Goal: Information Seeking & Learning: Find specific fact

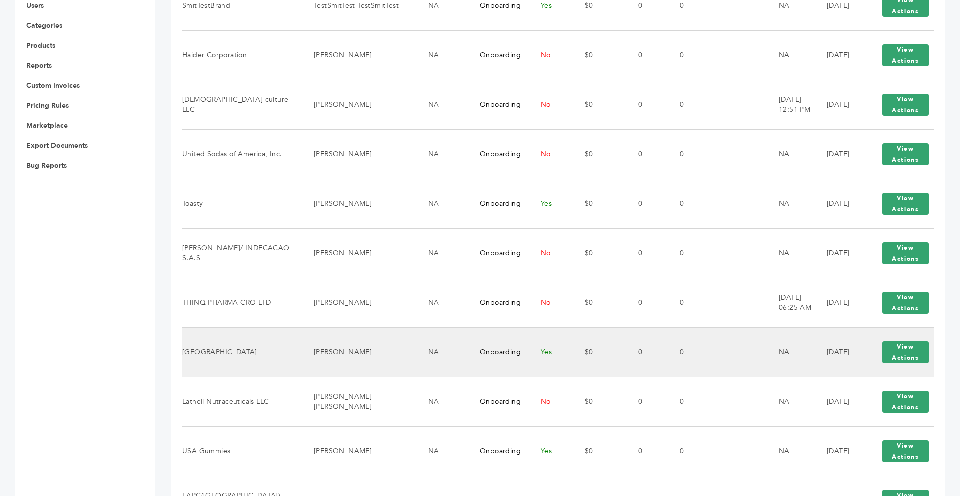
scroll to position [380, 0]
drag, startPoint x: 229, startPoint y: 351, endPoint x: 264, endPoint y: 363, distance: 36.4
click at [264, 363] on td "Golden Valley" at bounding box center [242, 353] width 119 height 50
drag, startPoint x: 230, startPoint y: 352, endPoint x: 188, endPoint y: 352, distance: 42.0
click at [188, 352] on td "Golden Valley" at bounding box center [242, 353] width 119 height 50
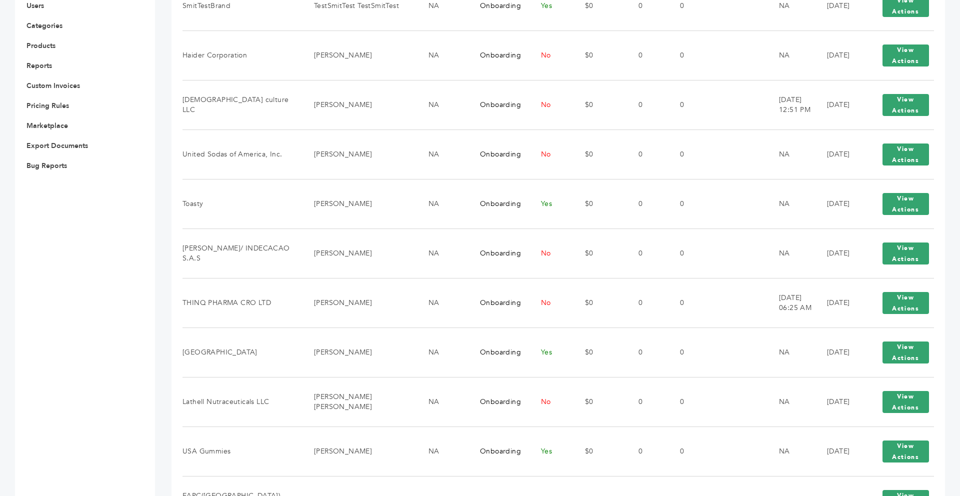
click at [149, 361] on div "Click here to expand / collapse" at bounding box center [147, 460] width 15 height 1509
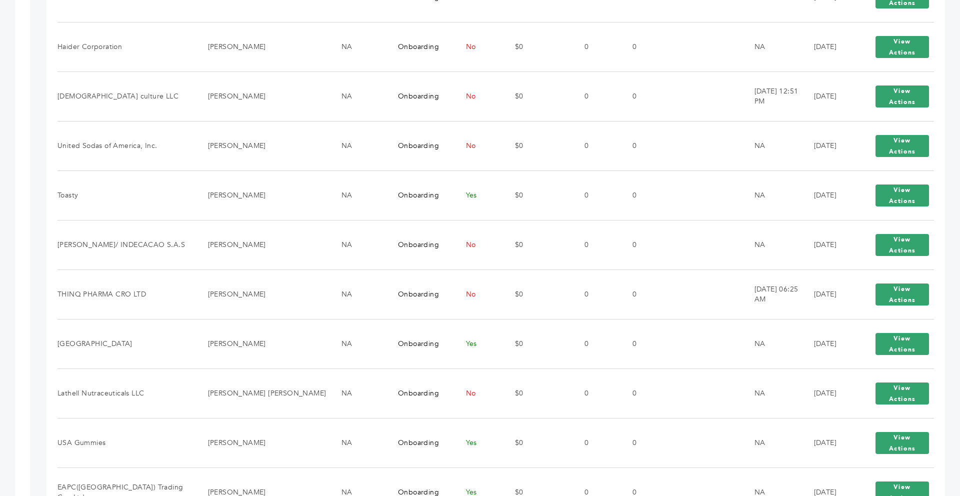
click at [23, 327] on div "Click here to expand / collapse" at bounding box center [22, 456] width 15 height 1501
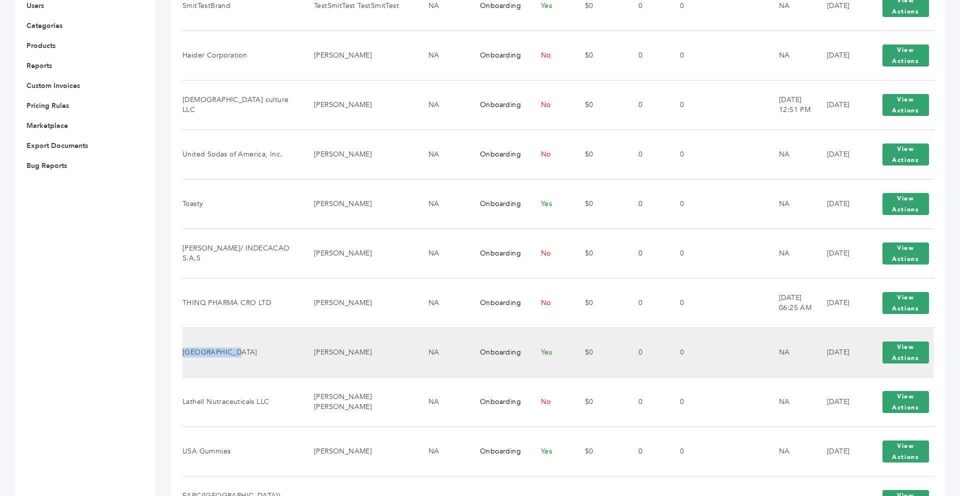
drag, startPoint x: 229, startPoint y: 354, endPoint x: 184, endPoint y: 355, distance: 45.0
click at [184, 355] on td "Golden Valley" at bounding box center [242, 353] width 119 height 50
copy td "Golden Valley"
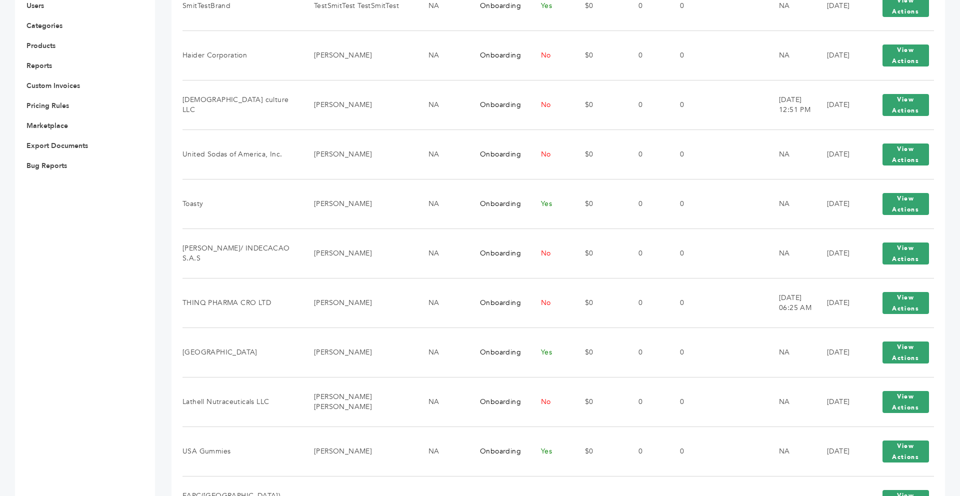
click at [131, 350] on div "Max Stein - 24 login(s) Sample Orders (1061) Purchase Order (1037) Request for …" at bounding box center [77, 460] width 125 height 1509
click at [159, 326] on div "Max Stein - 24 login(s) Sample Orders (1061) Purchase Order (1037) Request for …" at bounding box center [480, 460] width 960 height 1539
click at [152, 353] on div "Click here to expand / collapse" at bounding box center [147, 460] width 15 height 1509
click at [183, 353] on td "Golden Valley" at bounding box center [242, 353] width 119 height 50
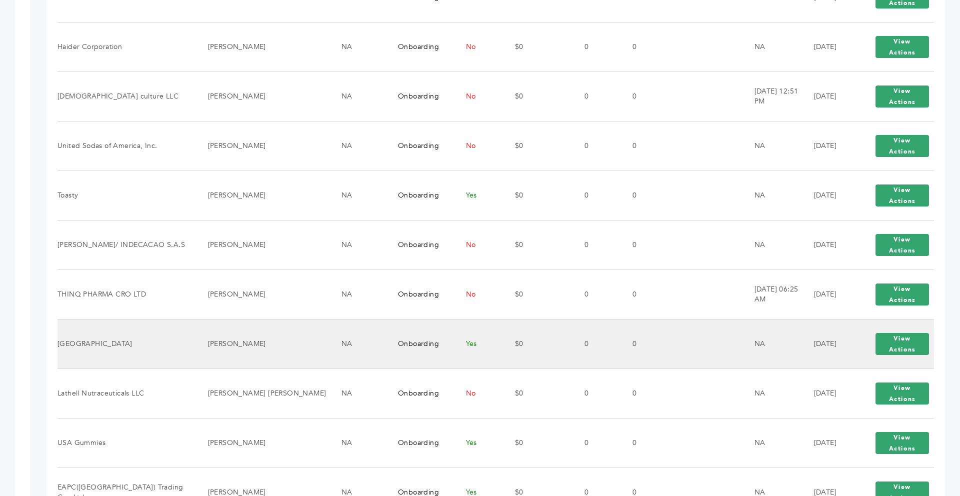
drag, startPoint x: 252, startPoint y: 345, endPoint x: 203, endPoint y: 343, distance: 49.0
click at [203, 343] on td "sabina soliman" at bounding box center [263, 344] width 134 height 50
copy td "sabina soliman"
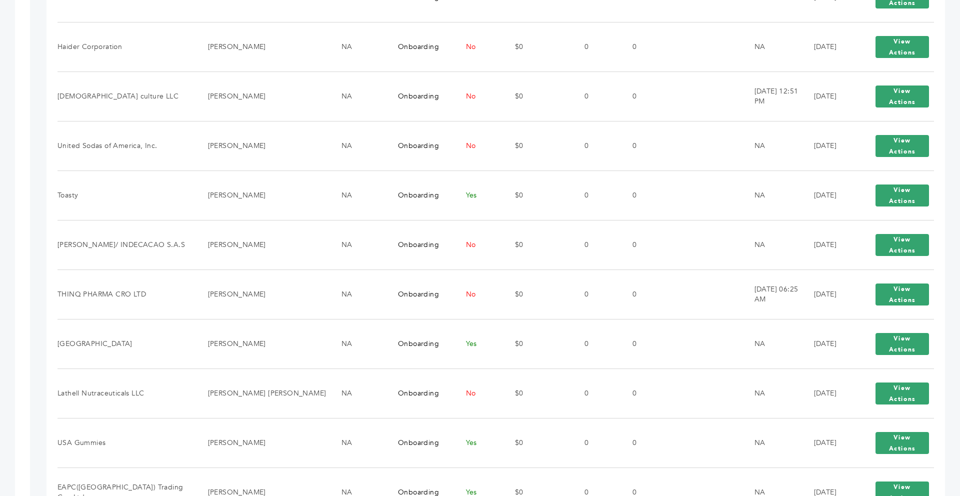
click at [20, 285] on div "Click here to expand / collapse" at bounding box center [22, 456] width 15 height 1501
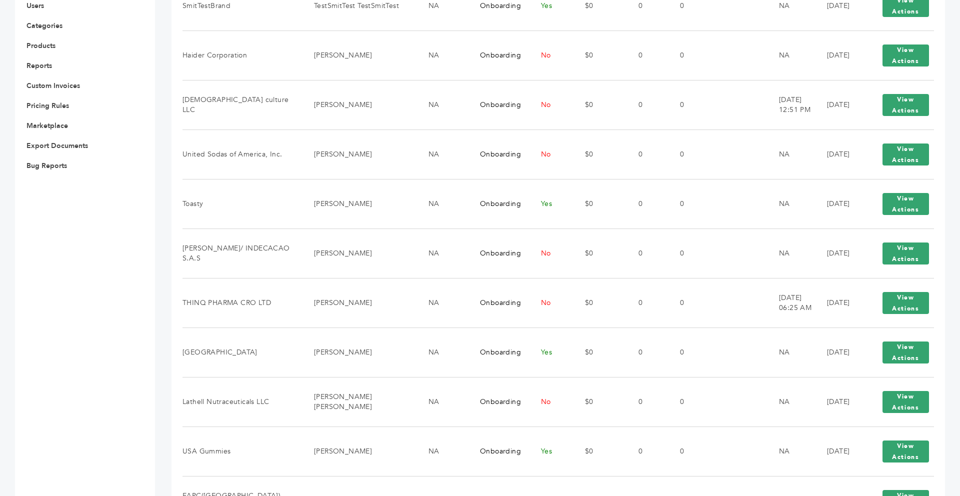
drag, startPoint x: 158, startPoint y: 332, endPoint x: 151, endPoint y: 332, distance: 6.5
click at [151, 332] on div "Max Stein - 24 login(s) Sample Orders (1061) Purchase Order (1037) Request for …" at bounding box center [480, 460] width 960 height 1539
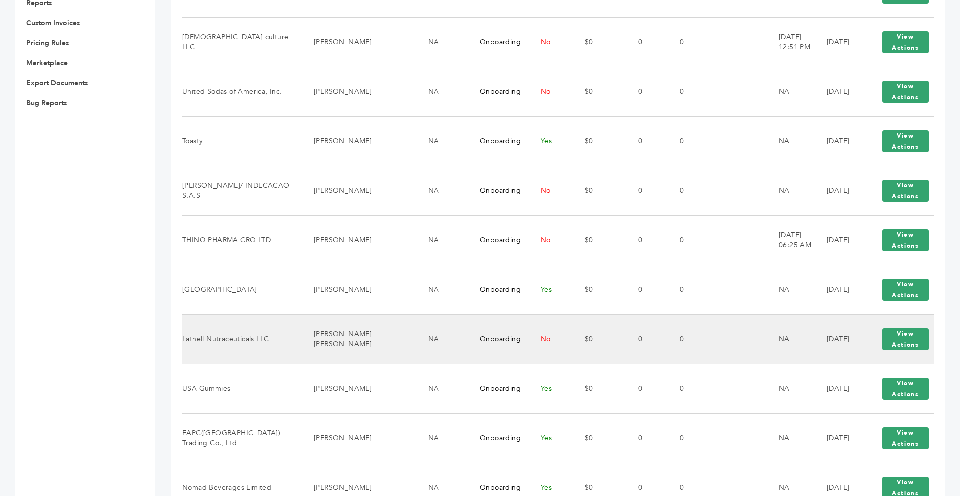
scroll to position [460, 0]
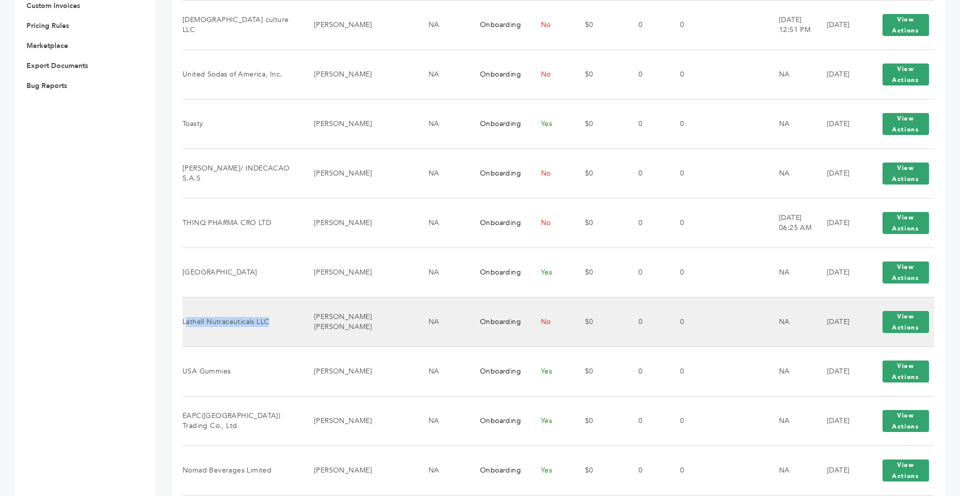
drag, startPoint x: 185, startPoint y: 323, endPoint x: 271, endPoint y: 323, distance: 86.5
click at [271, 323] on td "Lathell Nutraceuticals LLC" at bounding box center [242, 322] width 119 height 50
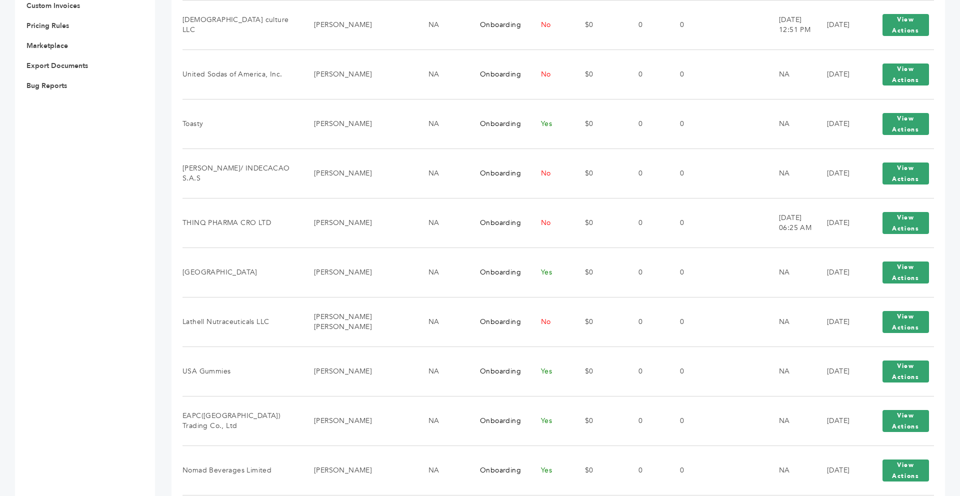
click at [126, 337] on div "Max Stein - 24 login(s) Sample Orders (1061) Purchase Order (1037) Request for …" at bounding box center [77, 380] width 125 height 1509
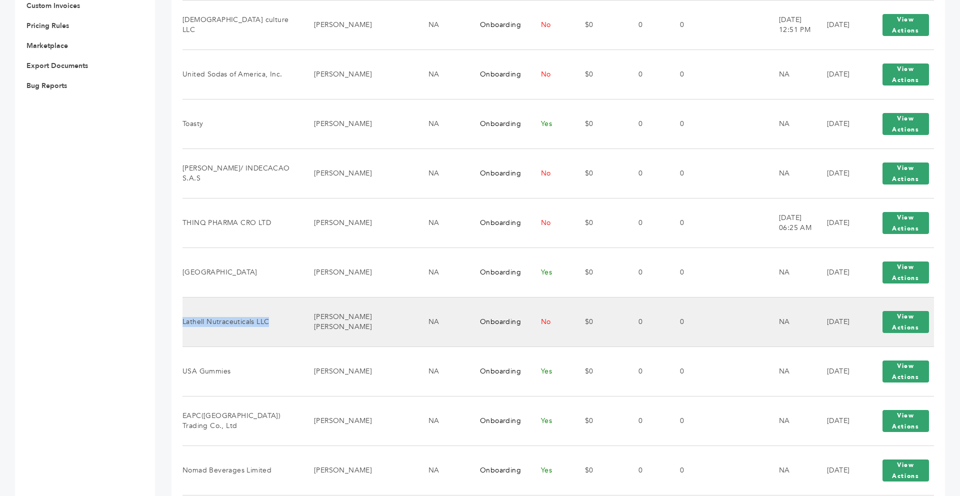
drag, startPoint x: 269, startPoint y: 324, endPoint x: 184, endPoint y: 325, distance: 84.5
click at [184, 325] on td "Lathell Nutraceuticals LLC" at bounding box center [242, 322] width 119 height 50
copy td "Lathell Nutraceuticals LLC"
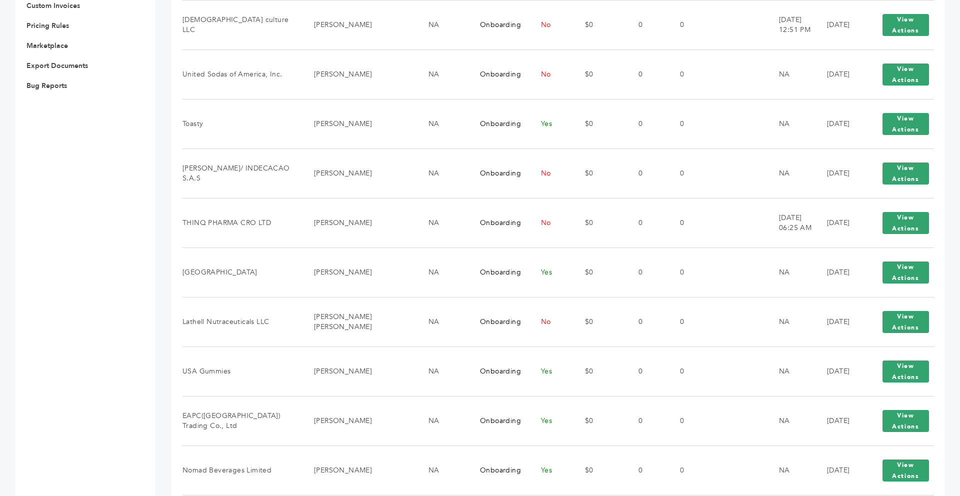
click at [75, 209] on div "Max Stein - 24 login(s) Sample Orders (1061) Purchase Order (1037) Request for …" at bounding box center [77, 380] width 125 height 1509
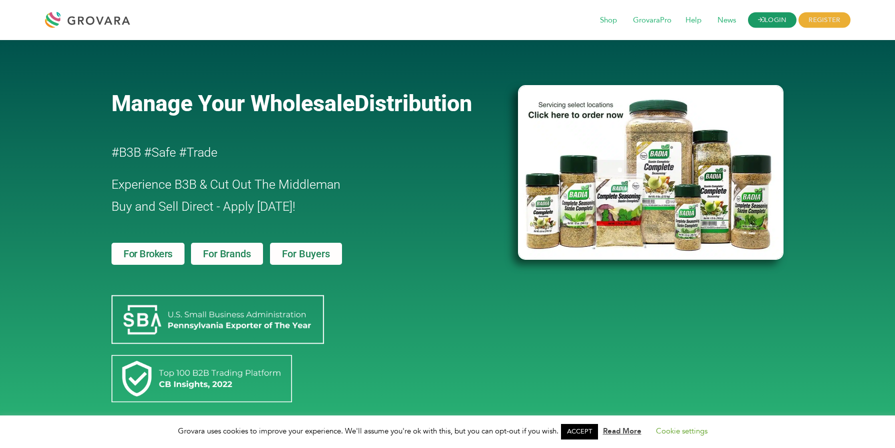
click at [770, 25] on link "LOGIN" at bounding box center [772, 21] width 49 height 16
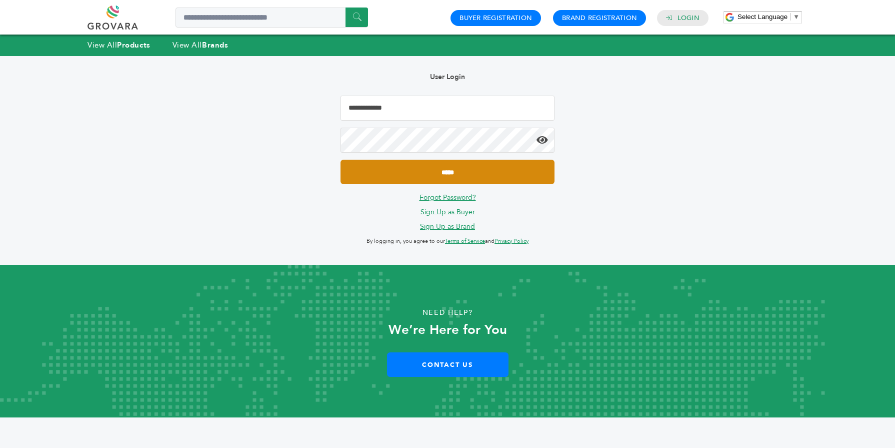
type input "**********"
click at [456, 175] on input "*****" at bounding box center [448, 172] width 214 height 25
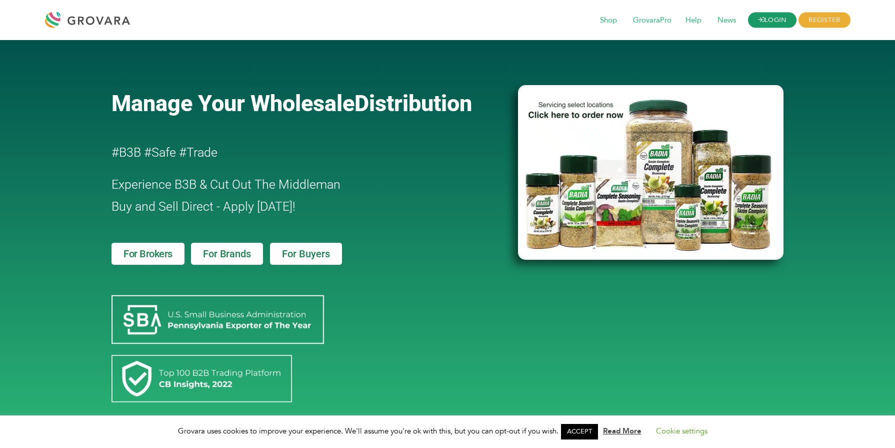
click at [771, 20] on link "LOGIN" at bounding box center [772, 21] width 49 height 16
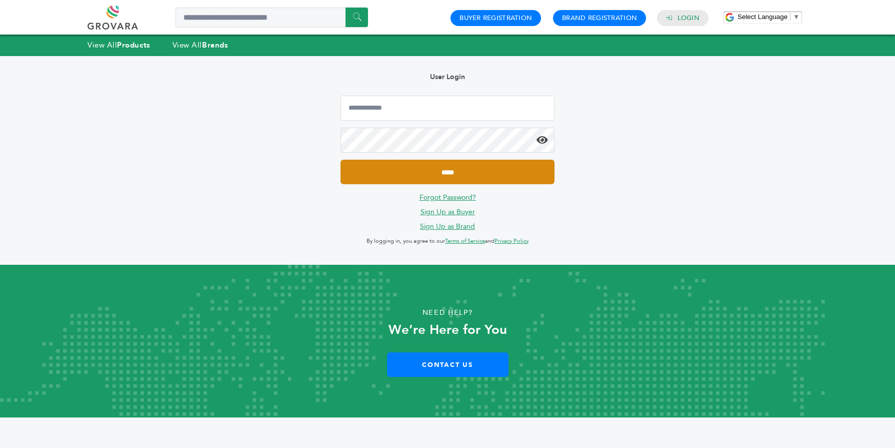
type input "**********"
click at [542, 179] on input "*****" at bounding box center [448, 172] width 214 height 25
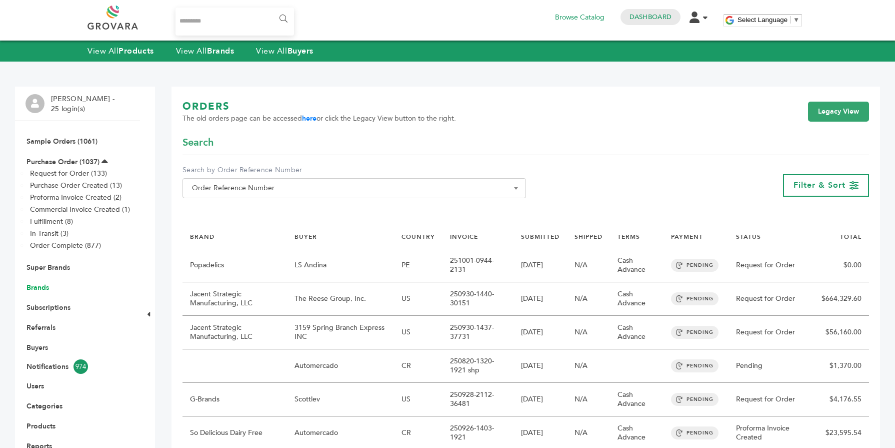
click at [38, 289] on link "Brands" at bounding box center [38, 288] width 23 height 10
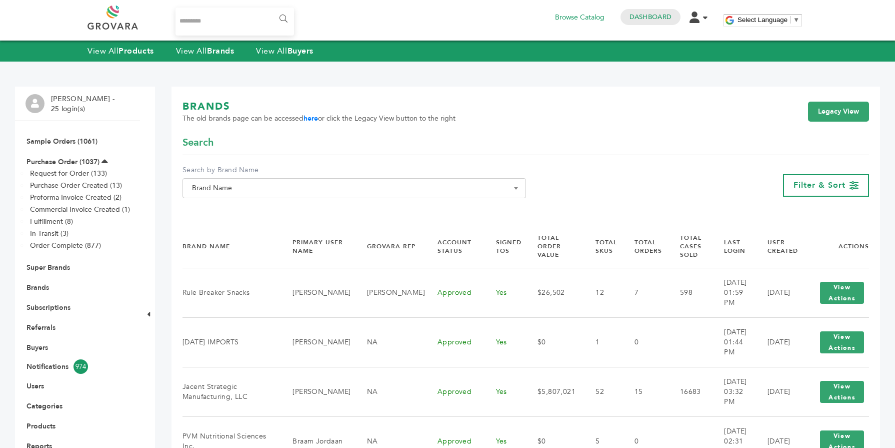
click at [246, 188] on span "Brand Name" at bounding box center [354, 188] width 333 height 14
click at [36, 289] on link "Brands" at bounding box center [38, 288] width 23 height 10
click at [800, 185] on span "Filter & Sort" at bounding box center [820, 185] width 52 height 11
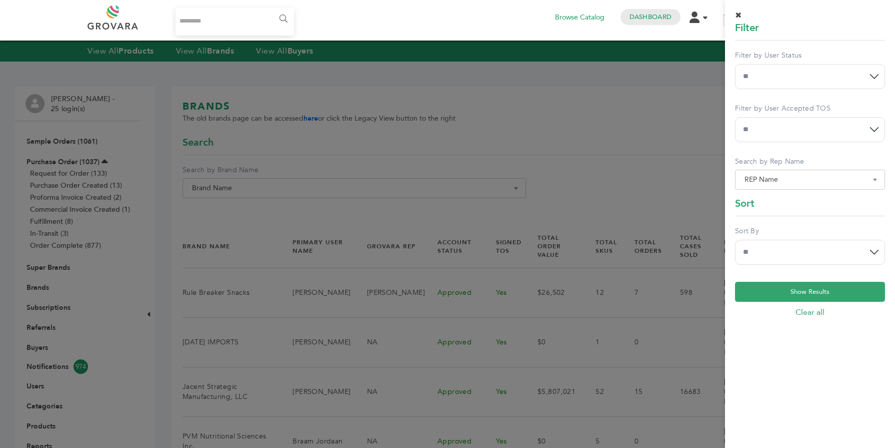
click at [786, 73] on select "**********" at bounding box center [810, 76] width 150 height 25
select select "*"
click at [735, 64] on select "**********" at bounding box center [810, 76] width 150 height 25
click at [783, 246] on select "**********" at bounding box center [810, 252] width 150 height 25
select select "******"
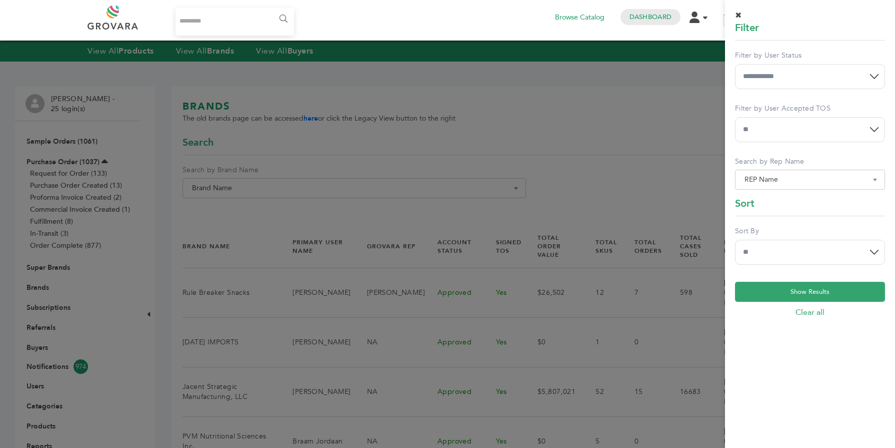
click at [735, 240] on select "**********" at bounding box center [810, 252] width 150 height 25
click at [774, 289] on button "Show Results" at bounding box center [810, 292] width 150 height 20
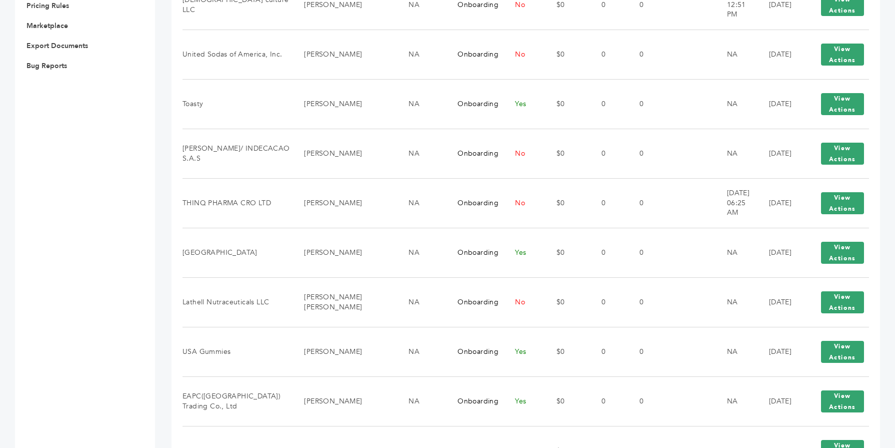
scroll to position [500, 0]
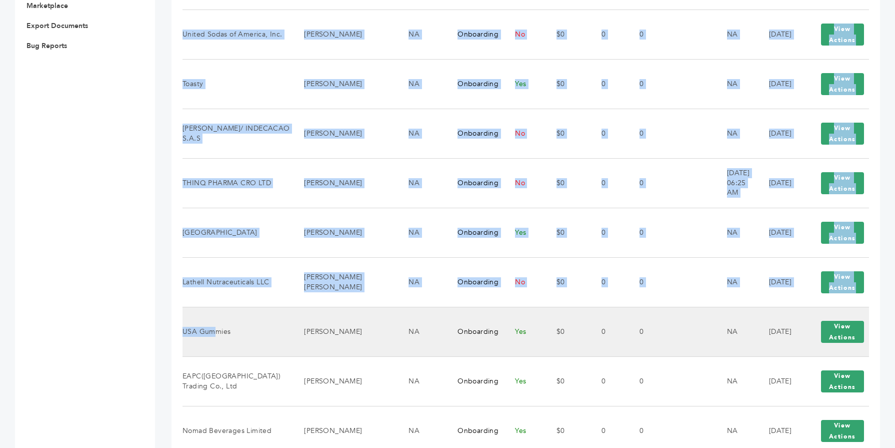
drag, startPoint x: 181, startPoint y: 330, endPoint x: 213, endPoint y: 331, distance: 31.5
click at [213, 331] on div "**********" at bounding box center [526, 340] width 709 height 1509
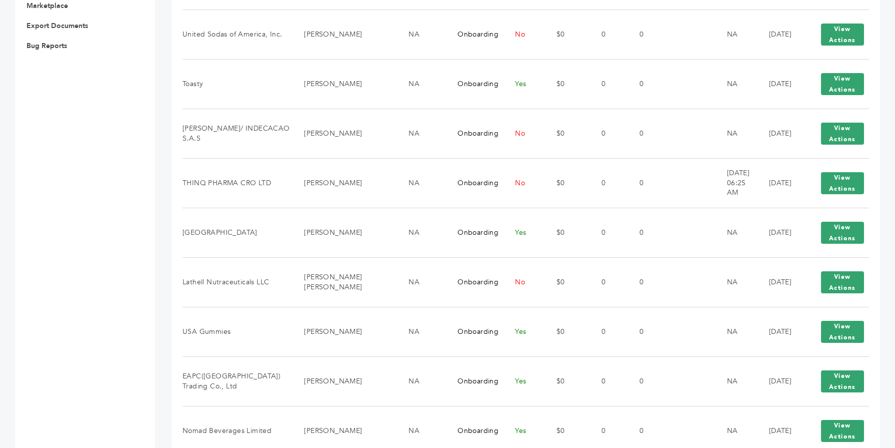
click at [134, 320] on div "[PERSON_NAME] - 25 login(s) Sample Orders (1061) Purchase Order (1037) Request …" at bounding box center [77, 340] width 125 height 1509
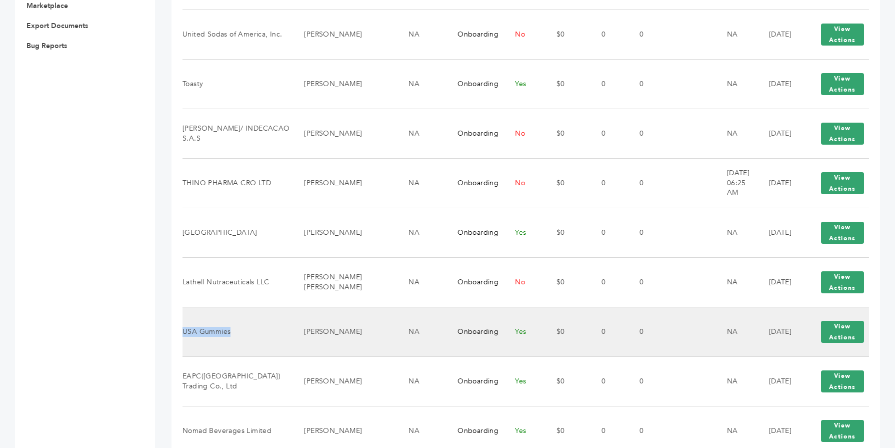
drag, startPoint x: 231, startPoint y: 333, endPoint x: 185, endPoint y: 333, distance: 46.5
click at [185, 333] on td "USA Gummies" at bounding box center [237, 332] width 109 height 50
copy td "USA Gummies"
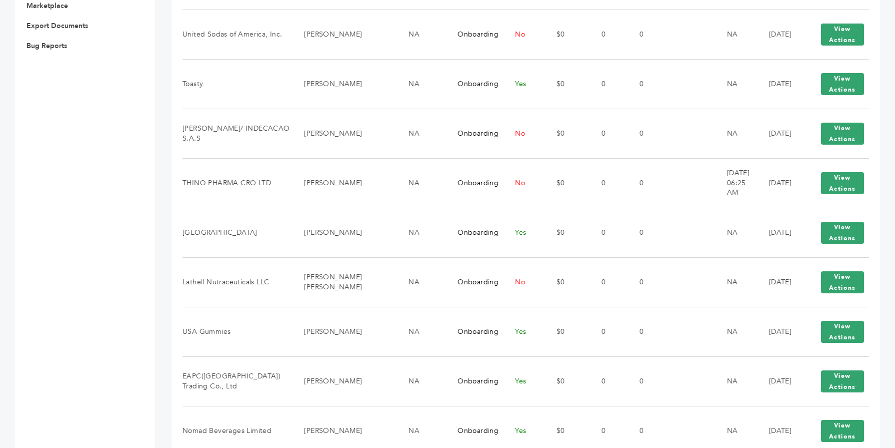
click at [139, 291] on div "[PERSON_NAME] - 25 login(s) Sample Orders (1061) Purchase Order (1037) Request …" at bounding box center [77, 340] width 125 height 1509
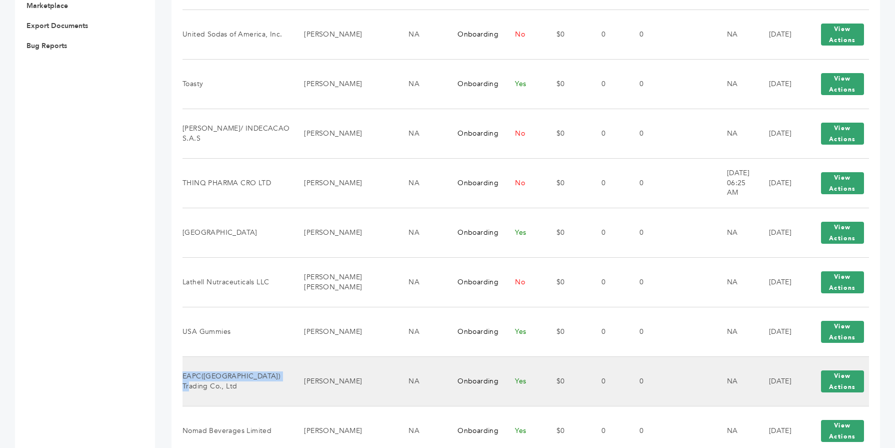
drag, startPoint x: 196, startPoint y: 387, endPoint x: 184, endPoint y: 378, distance: 15.3
click at [184, 378] on td "EAPC([GEOGRAPHIC_DATA]) Trading Co., Ltd" at bounding box center [237, 381] width 109 height 50
copy td "EAPC([GEOGRAPHIC_DATA]) Trading Co., Ltd"
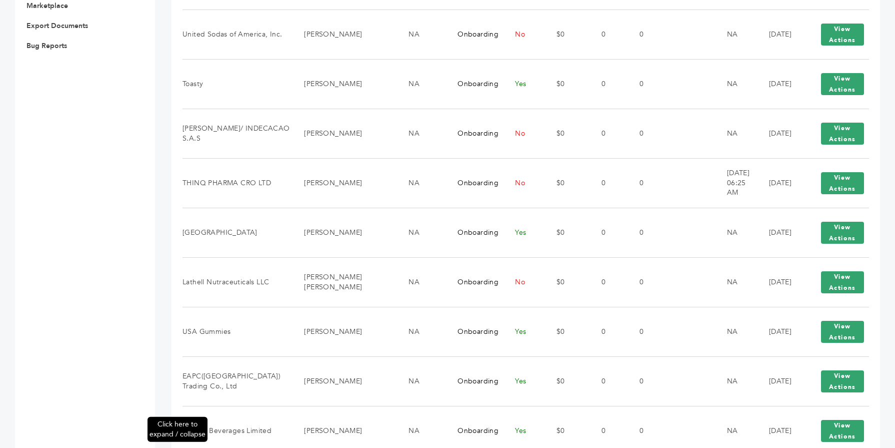
click at [153, 304] on div "Click here to expand / collapse" at bounding box center [147, 340] width 15 height 1509
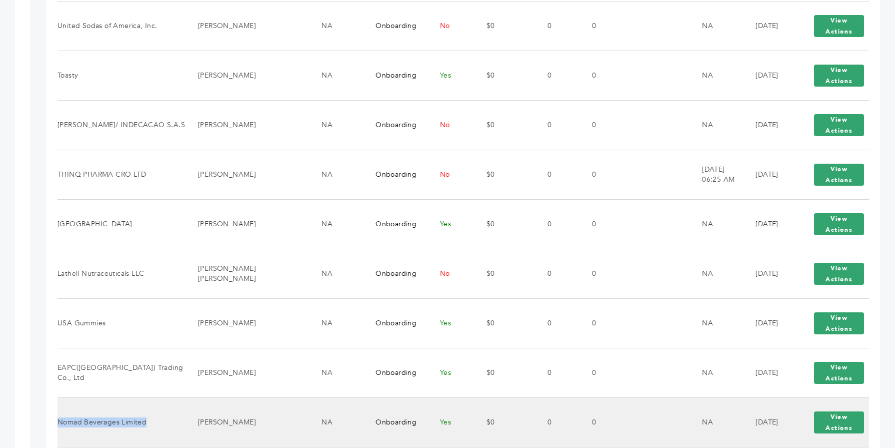
drag, startPoint x: 146, startPoint y: 424, endPoint x: 60, endPoint y: 422, distance: 86.0
click at [60, 422] on td "Nomad Beverages Limited" at bounding box center [122, 422] width 128 height 50
copy td "Nomad Beverages Limited"
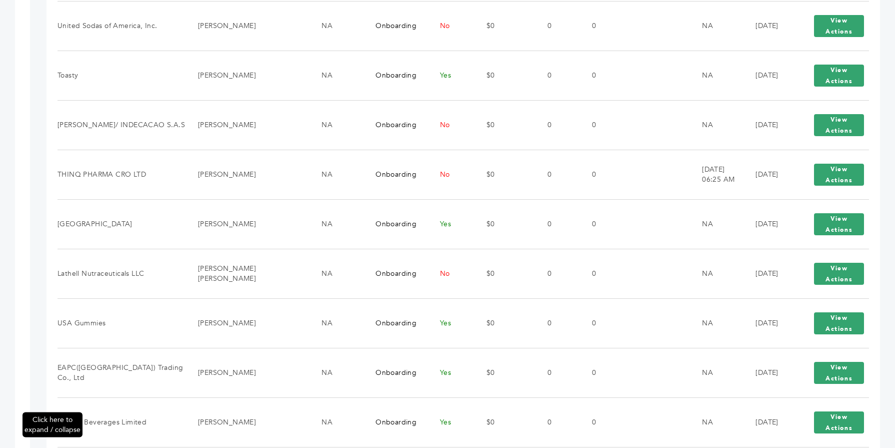
click at [25, 323] on div "Click here to expand / collapse" at bounding box center [22, 336] width 15 height 1501
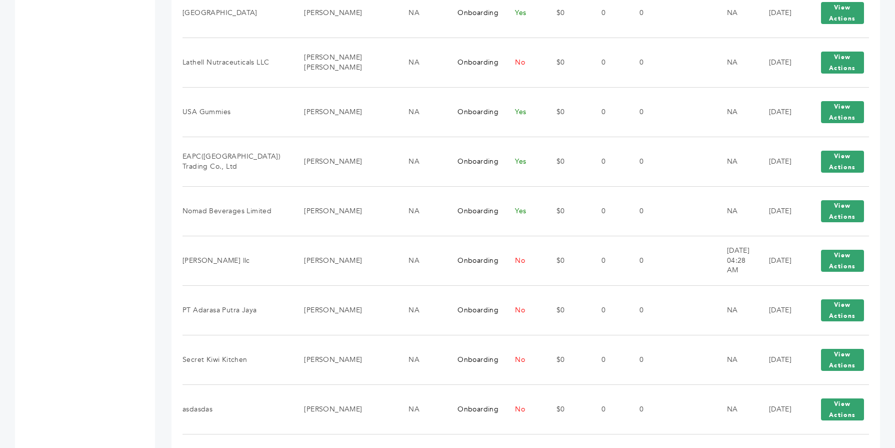
scroll to position [720, 0]
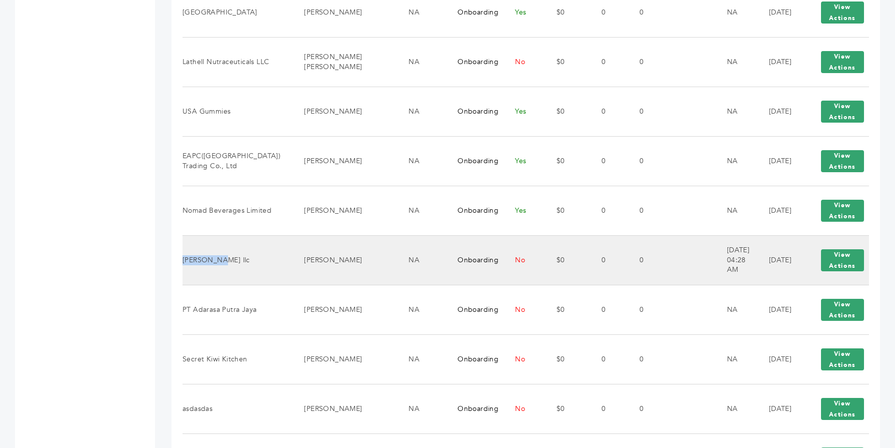
drag, startPoint x: 217, startPoint y: 262, endPoint x: 183, endPoint y: 261, distance: 33.5
click at [183, 261] on td "[PERSON_NAME] llc" at bounding box center [237, 260] width 109 height 50
copy td "[PERSON_NAME] llc"
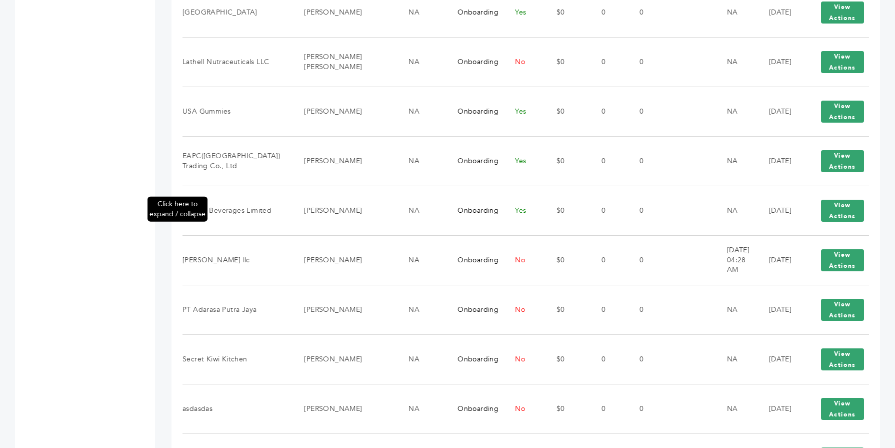
click at [144, 205] on div "Click here to expand / collapse" at bounding box center [147, 120] width 15 height 1509
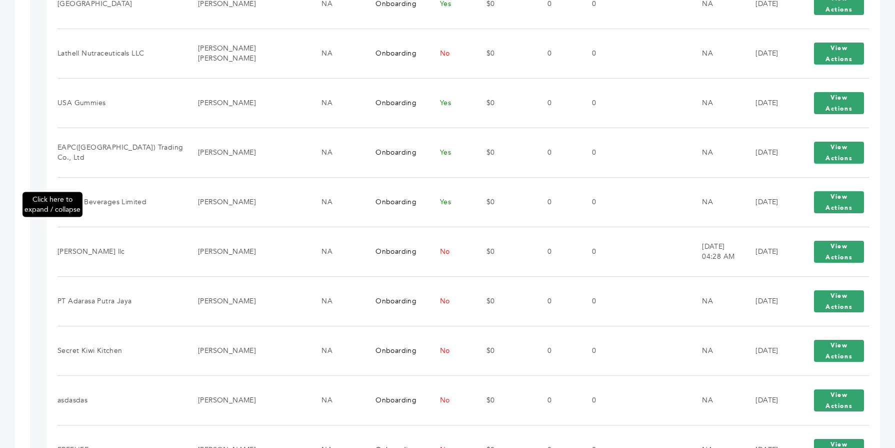
click at [23, 179] on div "Click here to expand / collapse" at bounding box center [22, 116] width 15 height 1501
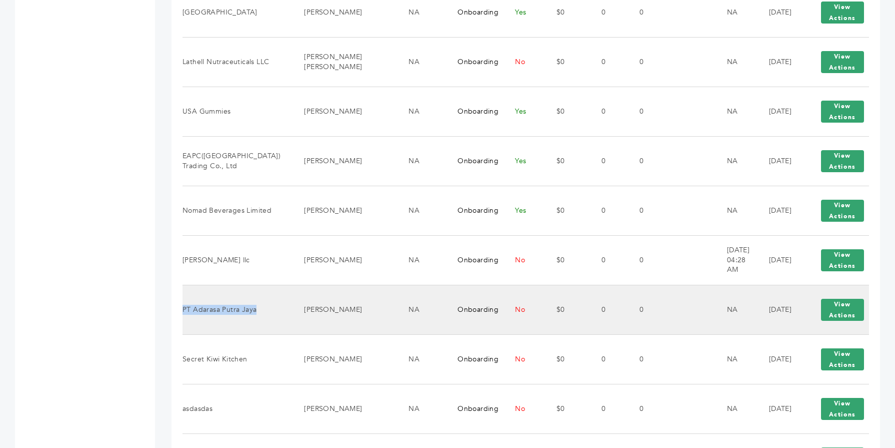
drag, startPoint x: 257, startPoint y: 309, endPoint x: 184, endPoint y: 310, distance: 73.0
click at [184, 310] on td "PT Adarasa Putra Jaya" at bounding box center [237, 310] width 109 height 50
copy td "PT Adarasa Putra Jaya"
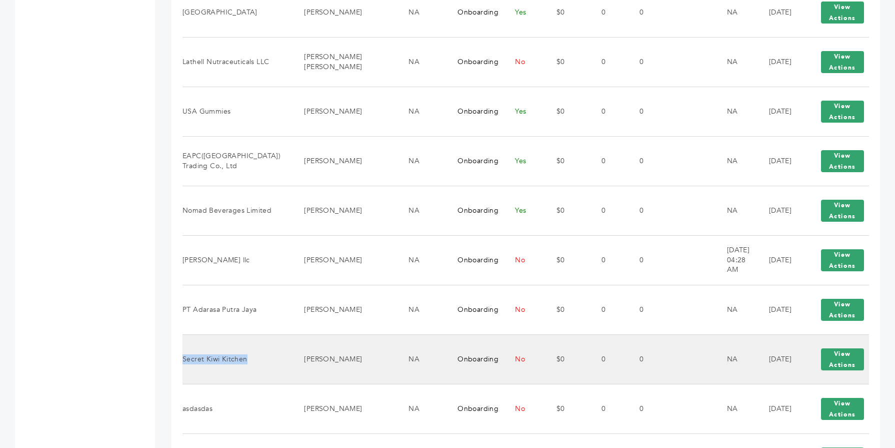
drag, startPoint x: 248, startPoint y: 360, endPoint x: 184, endPoint y: 354, distance: 63.8
click at [184, 354] on td "Secret Kiwi Kitchen" at bounding box center [237, 359] width 109 height 50
copy td "Secret Kiwi Kitchen"
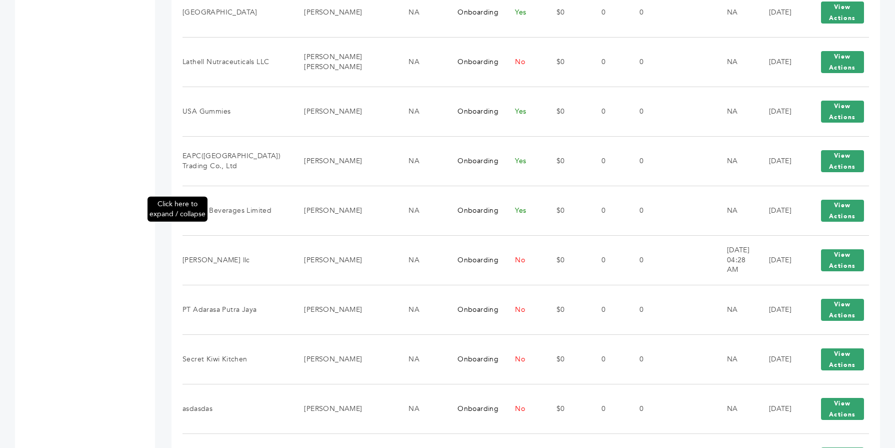
click at [149, 375] on div "Click here to expand / collapse" at bounding box center [147, 120] width 15 height 1509
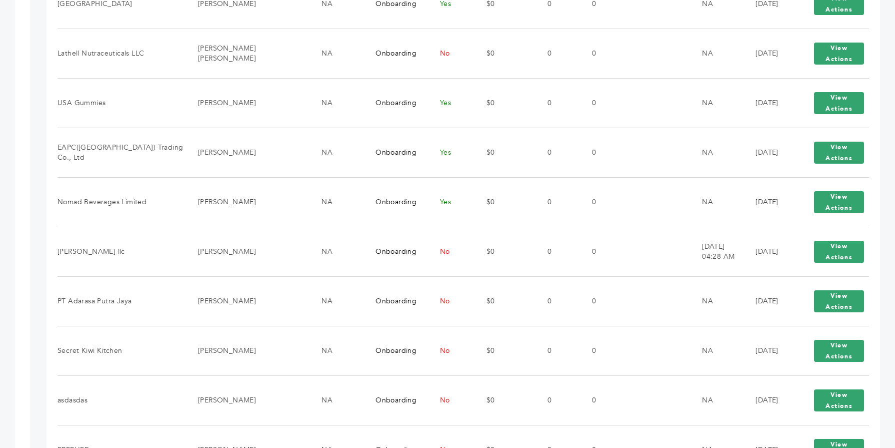
click at [14, 288] on div "[PERSON_NAME] - 25 login(s) Sample Orders (1061) Purchase Order (1037) Request …" at bounding box center [447, 116] width 895 height 1531
click at [15, 288] on div "Click here to expand / collapse" at bounding box center [22, 116] width 15 height 1501
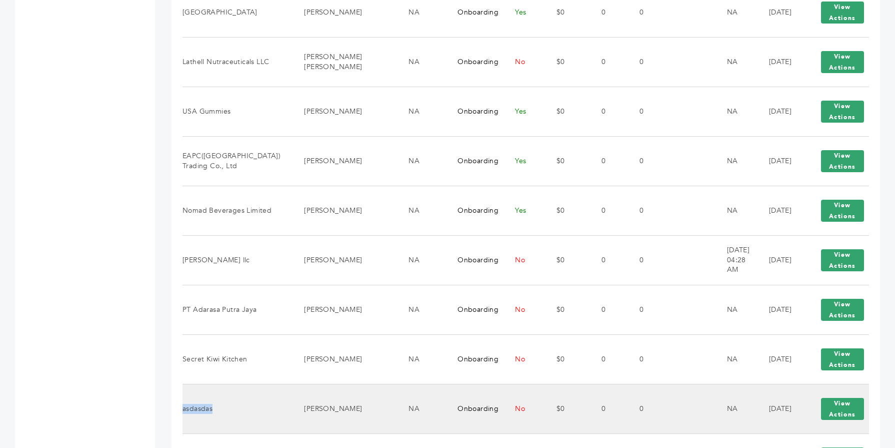
drag, startPoint x: 214, startPoint y: 407, endPoint x: 184, endPoint y: 408, distance: 30.0
click at [184, 408] on td "asdasdas" at bounding box center [237, 409] width 109 height 50
copy td "asdasdas"
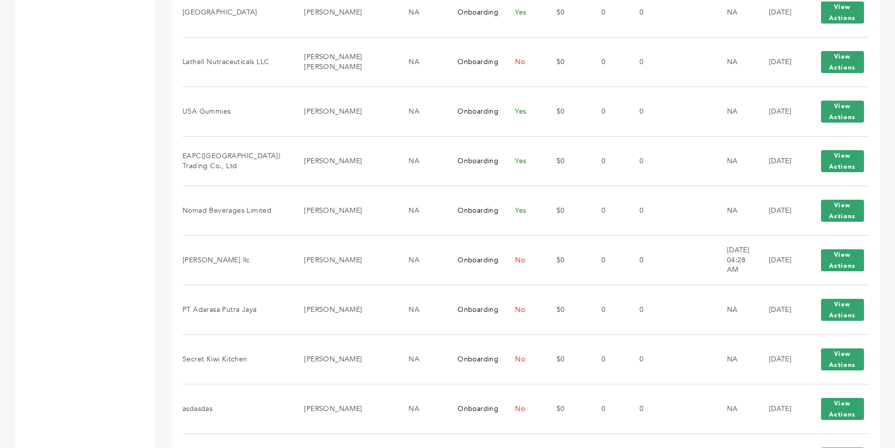
click at [123, 346] on div "[PERSON_NAME] - 25 login(s) Sample Orders (1061) Purchase Order (1037) Request …" at bounding box center [77, 120] width 125 height 1509
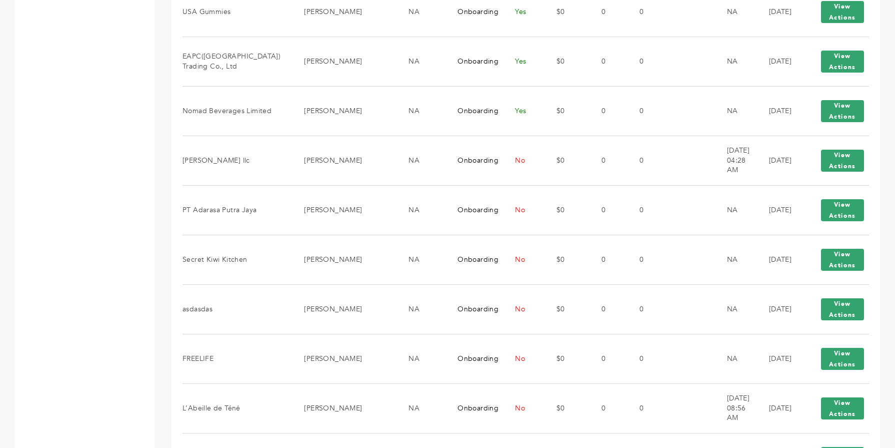
scroll to position [840, 0]
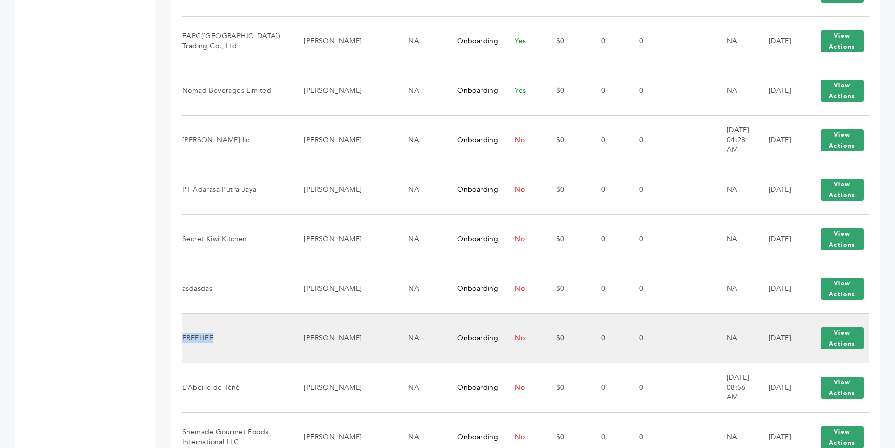
drag, startPoint x: 213, startPoint y: 339, endPoint x: 183, endPoint y: 339, distance: 29.5
click at [183, 339] on td "FREELIFE" at bounding box center [237, 338] width 109 height 50
copy td "FREELIFE"
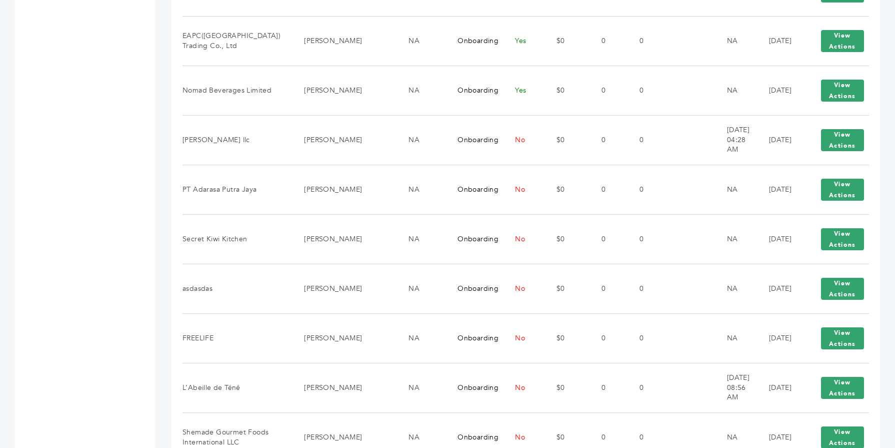
click at [97, 75] on div "[PERSON_NAME] - 25 login(s) Sample Orders (1061) Purchase Order (1037) Request …" at bounding box center [77, 0] width 125 height 1509
click at [148, 259] on div "Click here to expand / collapse" at bounding box center [147, 0] width 15 height 1509
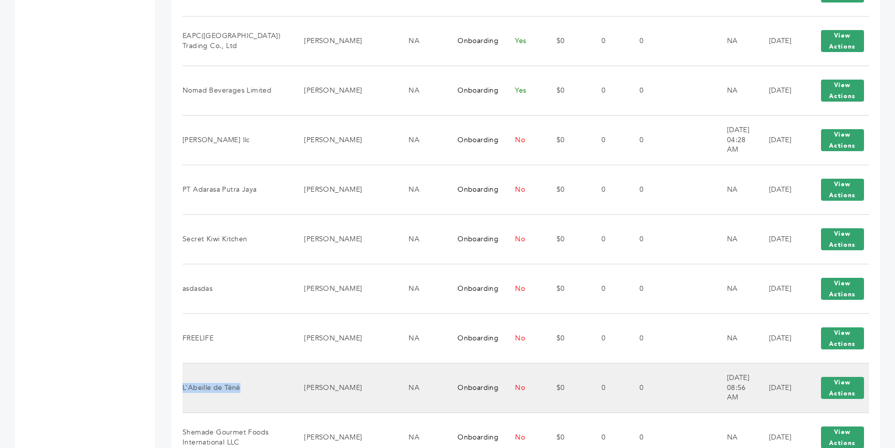
drag, startPoint x: 240, startPoint y: 388, endPoint x: 183, endPoint y: 388, distance: 57.0
click at [183, 388] on td "L’Abeille de Téné" at bounding box center [237, 388] width 109 height 50
copy td "L’Abeille de Téné"
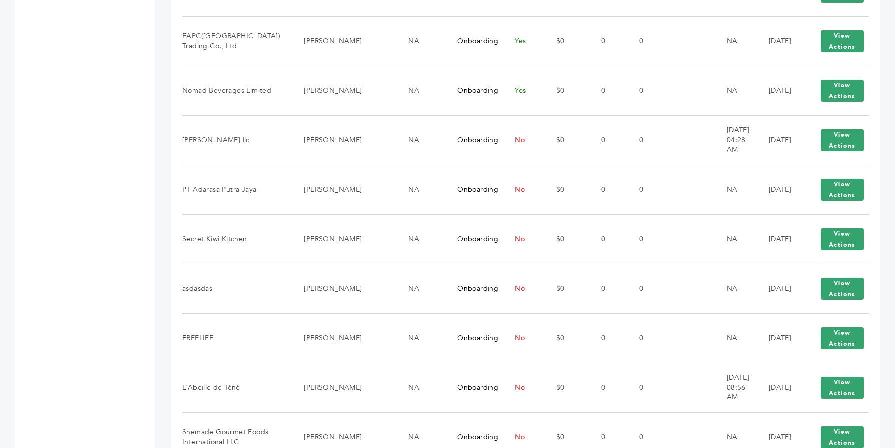
click at [125, 268] on div "[PERSON_NAME] - 25 login(s) Sample Orders (1061) Purchase Order (1037) Request …" at bounding box center [77, 0] width 125 height 1509
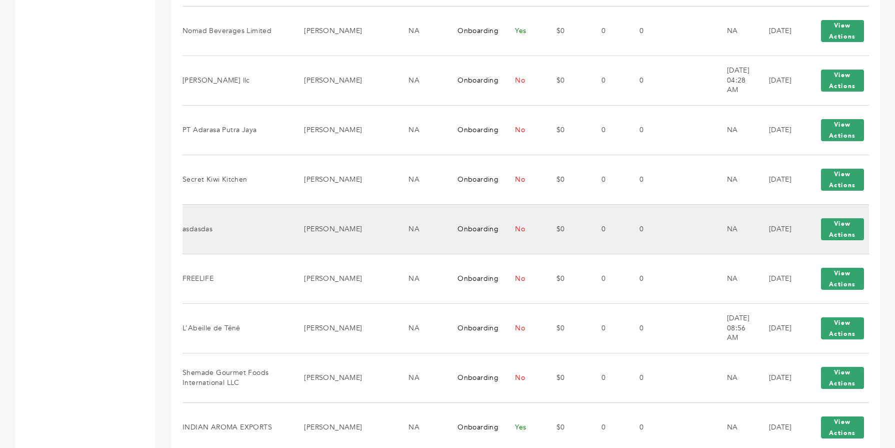
scroll to position [900, 0]
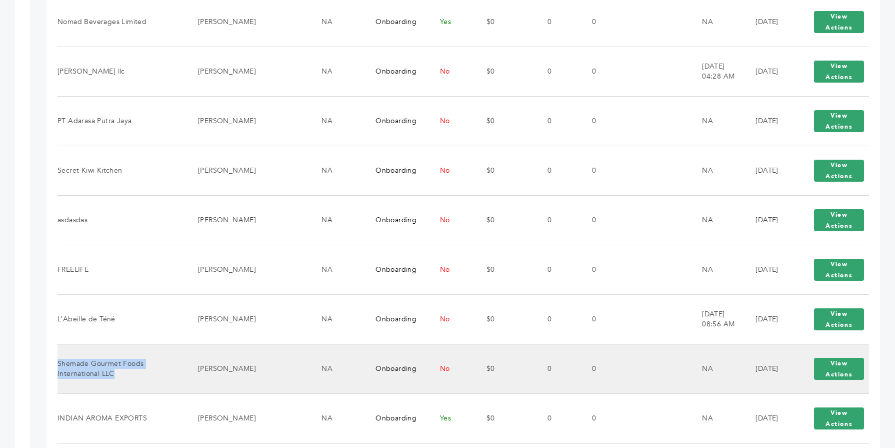
drag, startPoint x: 116, startPoint y: 376, endPoint x: 58, endPoint y: 363, distance: 59.0
click at [58, 363] on td "Shemade Gourmet Foods International LLC" at bounding box center [122, 369] width 128 height 50
copy td "Shemade Gourmet Foods International LLC"
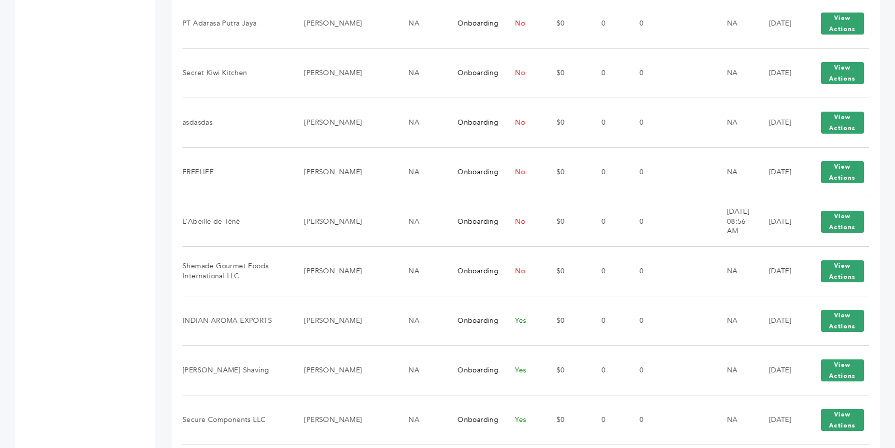
scroll to position [1040, 0]
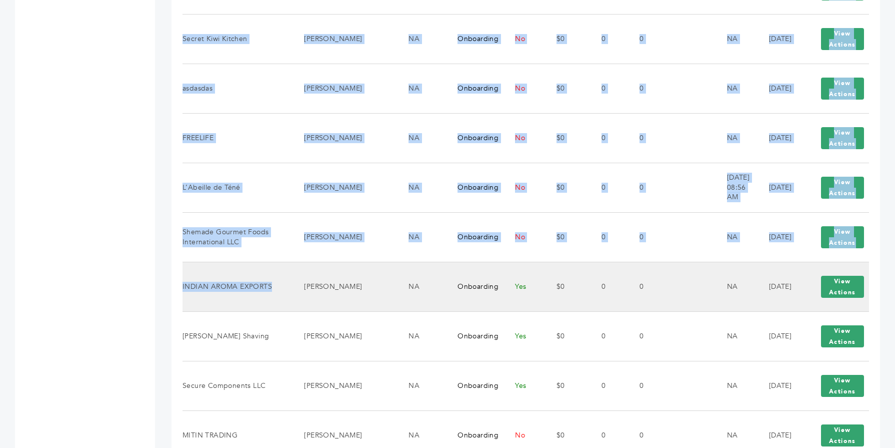
drag, startPoint x: 180, startPoint y: 278, endPoint x: 222, endPoint y: 292, distance: 44.3
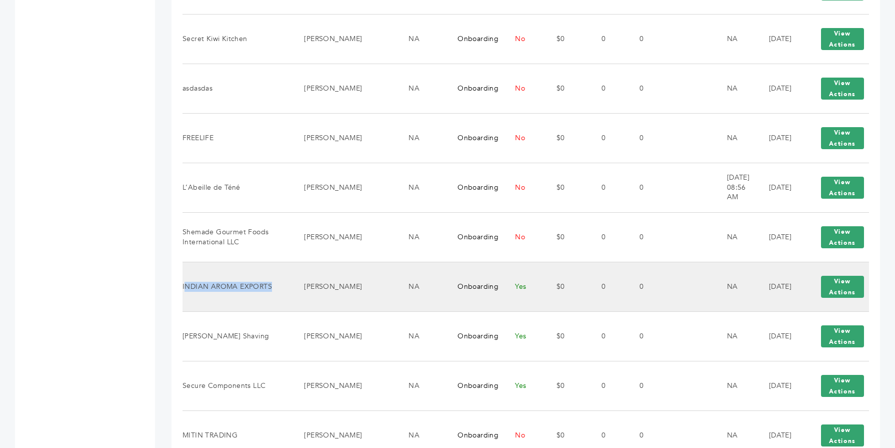
drag, startPoint x: 217, startPoint y: 295, endPoint x: 184, endPoint y: 283, distance: 35.1
click at [184, 283] on td "INDIAN AROMA EXPORTS" at bounding box center [237, 287] width 109 height 50
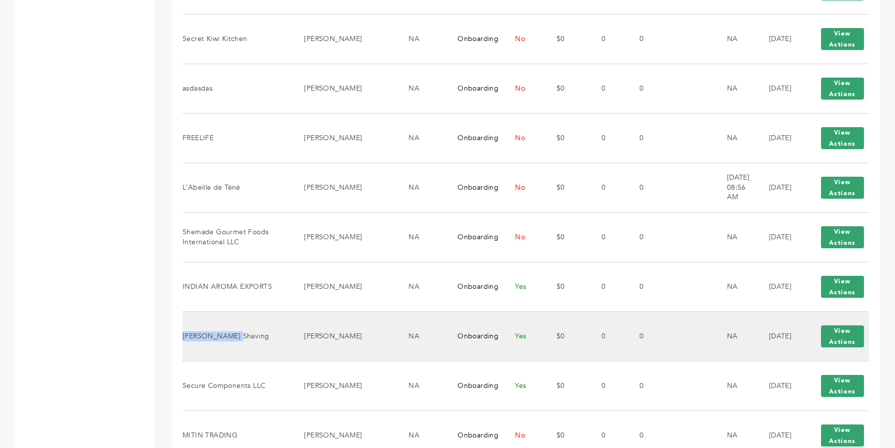
drag, startPoint x: 237, startPoint y: 337, endPoint x: 185, endPoint y: 337, distance: 52.5
click at [185, 337] on td "[PERSON_NAME] Shaving" at bounding box center [237, 336] width 109 height 50
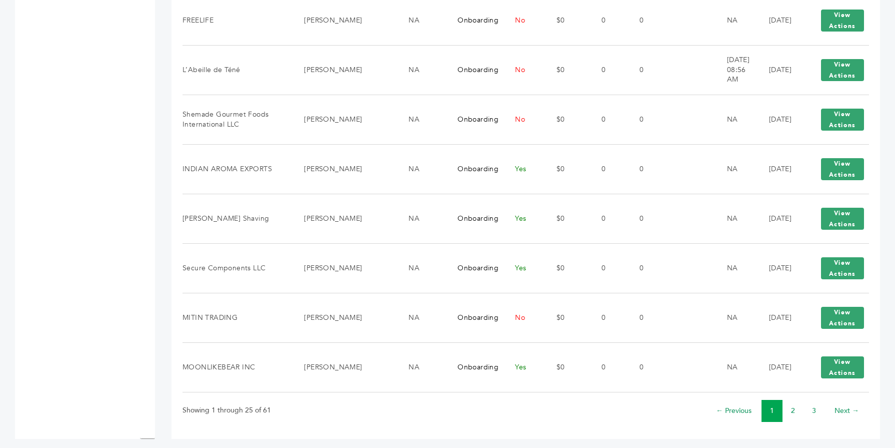
scroll to position [1160, 0]
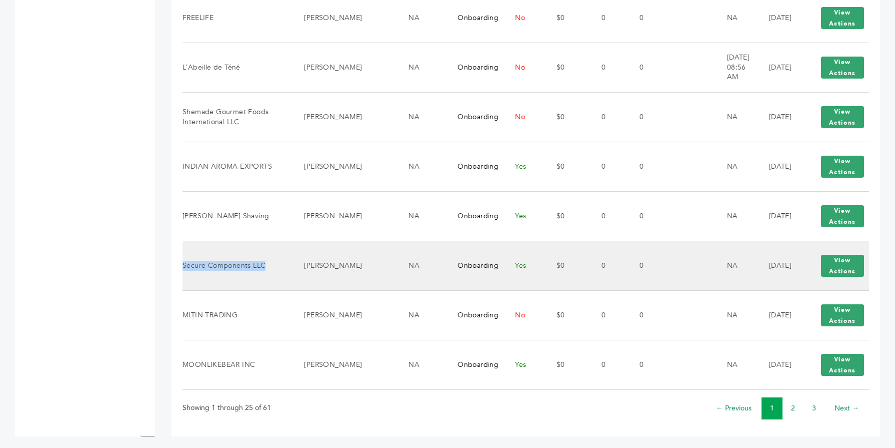
drag, startPoint x: 265, startPoint y: 269, endPoint x: 183, endPoint y: 269, distance: 81.5
click at [183, 269] on td "Secure Components LLC" at bounding box center [237, 266] width 109 height 50
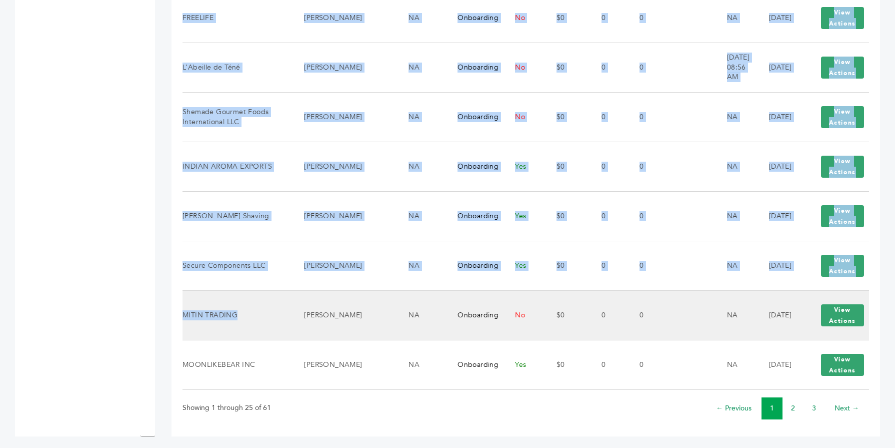
drag, startPoint x: 240, startPoint y: 316, endPoint x: 182, endPoint y: 316, distance: 57.5
click at [183, 316] on td "MITIN TRADING" at bounding box center [237, 315] width 109 height 50
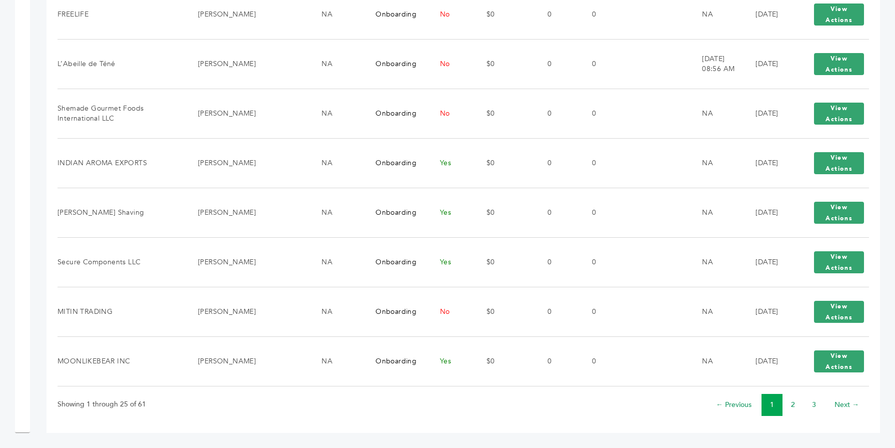
scroll to position [1155, 0]
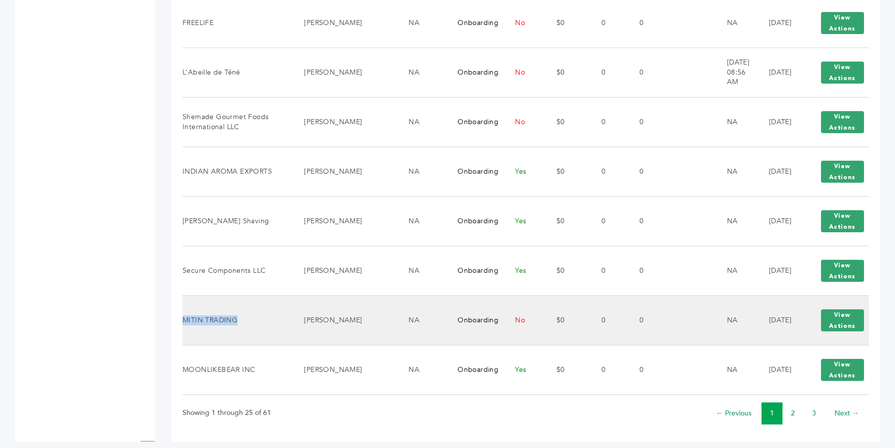
drag, startPoint x: 239, startPoint y: 322, endPoint x: 183, endPoint y: 320, distance: 56.0
click at [183, 320] on td "MITIN TRADING" at bounding box center [237, 320] width 109 height 50
